Goal: Task Accomplishment & Management: Manage account settings

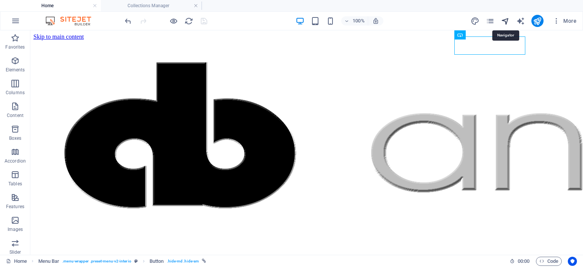
click at [504, 19] on icon "navigator" at bounding box center [505, 21] width 9 height 9
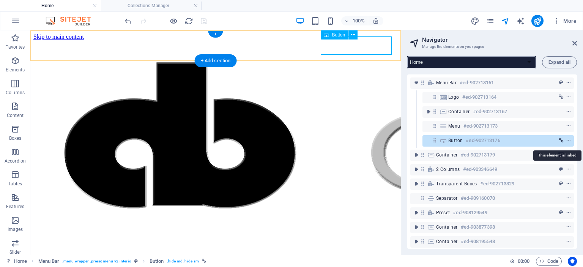
click at [561, 140] on icon "link" at bounding box center [561, 140] width 5 height 5
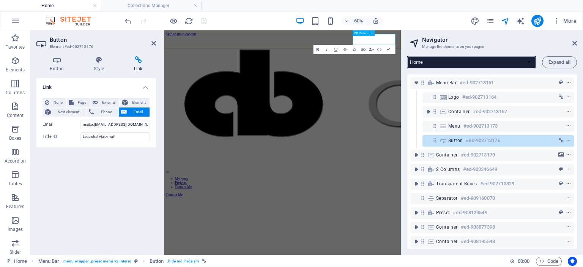
click at [434, 141] on icon at bounding box center [435, 140] width 6 height 6
click at [568, 139] on icon "context-menu" at bounding box center [568, 140] width 5 height 5
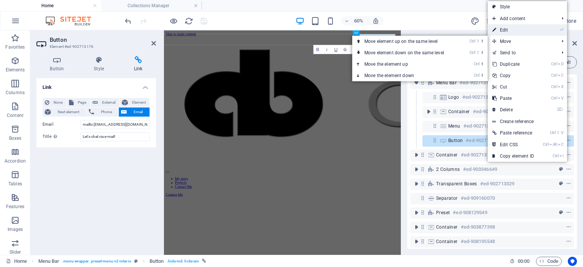
click at [511, 30] on link "⏎ Edit" at bounding box center [513, 29] width 51 height 11
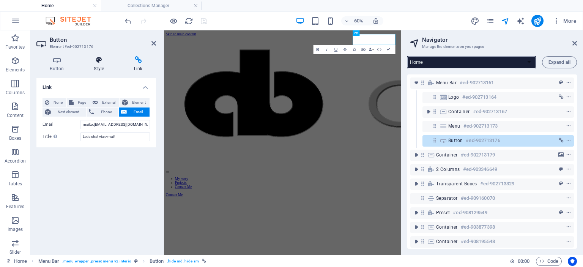
click at [106, 66] on h4 "Style" at bounding box center [101, 64] width 40 height 16
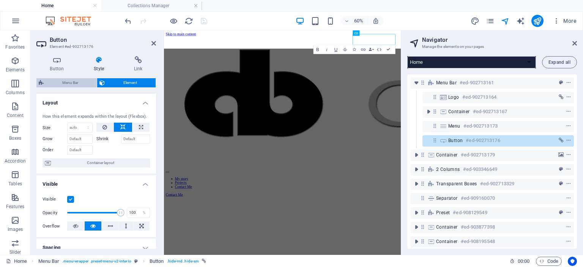
click at [72, 83] on span "Menu Bar" at bounding box center [70, 82] width 49 height 9
select select "rem"
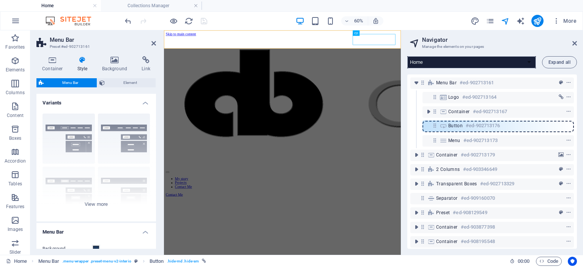
drag, startPoint x: 434, startPoint y: 141, endPoint x: 435, endPoint y: 123, distance: 18.3
click at [435, 123] on div "Menu Bar #ed-902713161 Logo #ed-902713164 Container #ed-902713167 Menu #ed-9027…" at bounding box center [493, 161] width 170 height 174
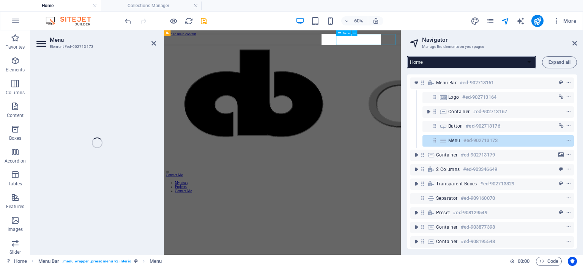
select select
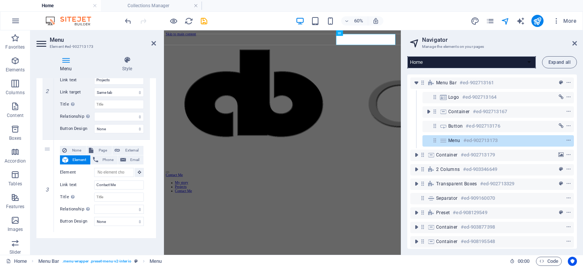
scroll to position [224, 0]
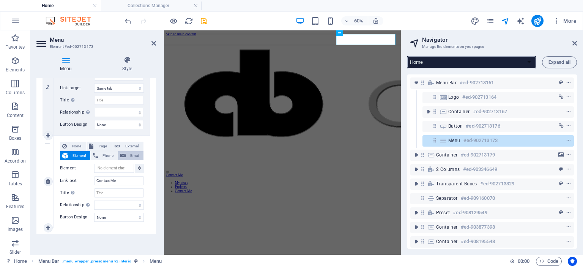
click at [133, 155] on span "Email" at bounding box center [134, 155] width 13 height 9
select select
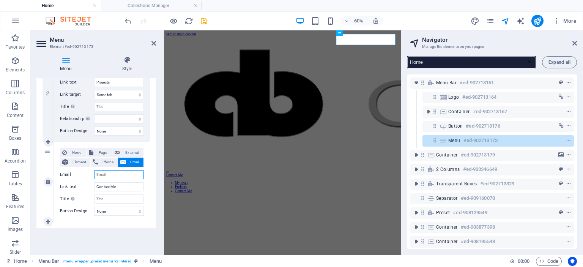
scroll to position [217, 0]
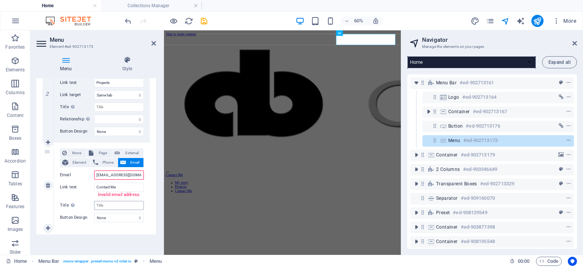
type input "[EMAIL_ADDRESS][DOMAIN_NAME]"
select select
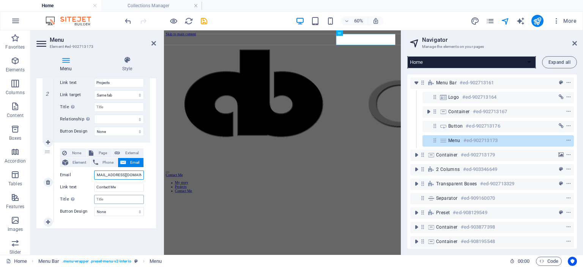
type input "[EMAIL_ADDRESS][DOMAIN_NAME]"
click at [123, 185] on input "Contact Me" at bounding box center [119, 187] width 50 height 9
drag, startPoint x: 123, startPoint y: 186, endPoint x: 95, endPoint y: 185, distance: 27.4
click at [95, 185] on input "Contact Me" at bounding box center [119, 187] width 50 height 9
type input "Let"
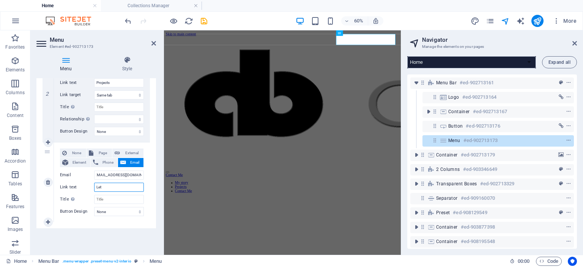
select select
type input "Let's chat via e"
select select
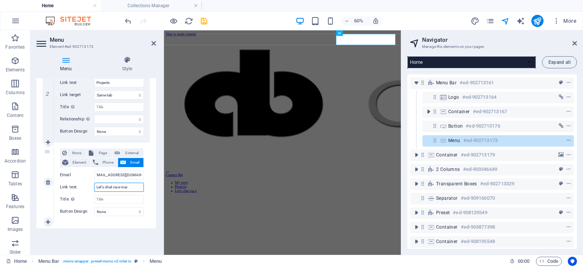
type input "Let's chat via e-mail"
select select
type input "Let's chat via e-mail!"
select select
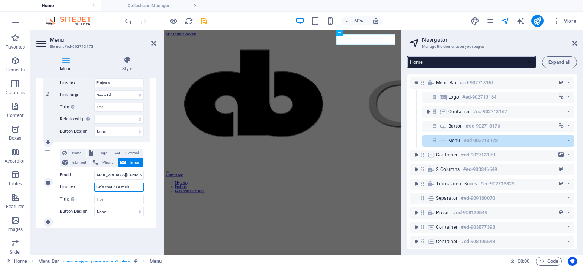
select select
type input "Let's chat via e-mail!"
drag, startPoint x: 204, startPoint y: 22, endPoint x: 257, endPoint y: 5, distance: 55.3
click at [204, 22] on icon "save" at bounding box center [204, 21] width 9 height 9
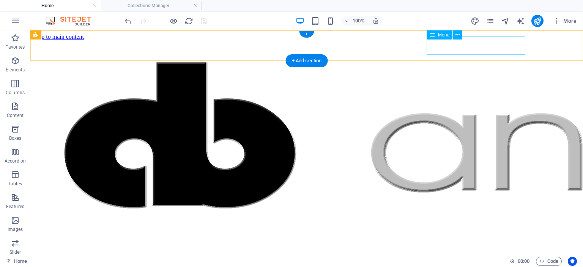
select select
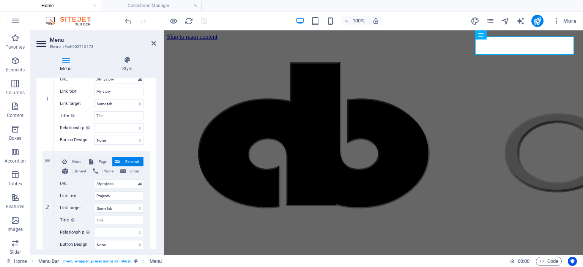
scroll to position [217, 0]
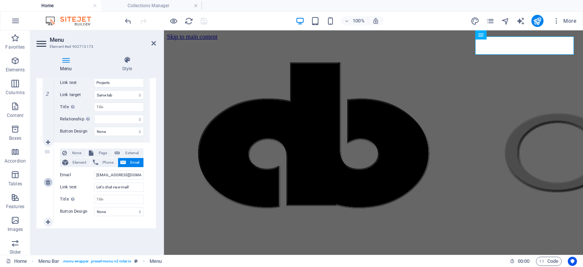
click at [46, 182] on icon at bounding box center [48, 182] width 4 height 5
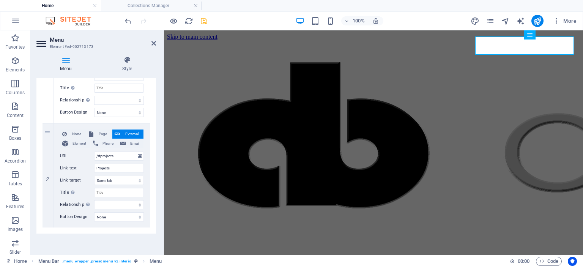
select select
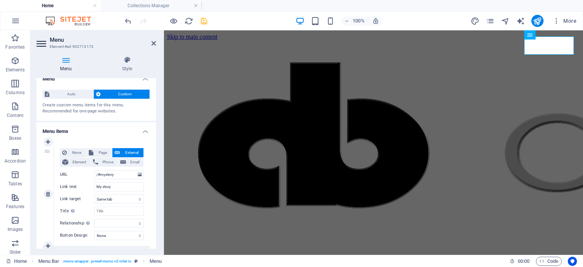
scroll to position [0, 0]
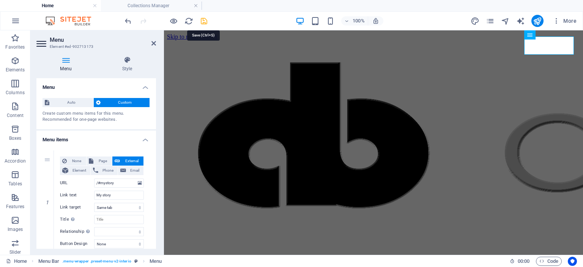
click at [204, 22] on icon "save" at bounding box center [204, 21] width 9 height 9
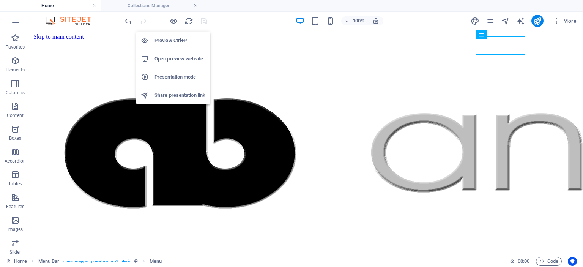
click at [165, 58] on h6 "Open preview website" at bounding box center [180, 58] width 51 height 9
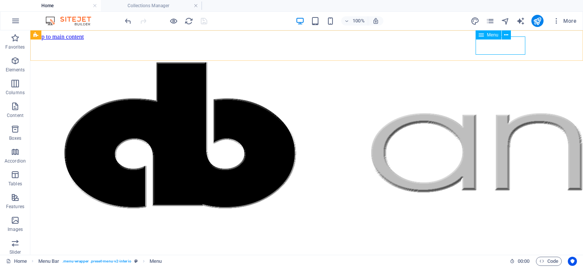
click at [483, 37] on icon at bounding box center [481, 34] width 5 height 9
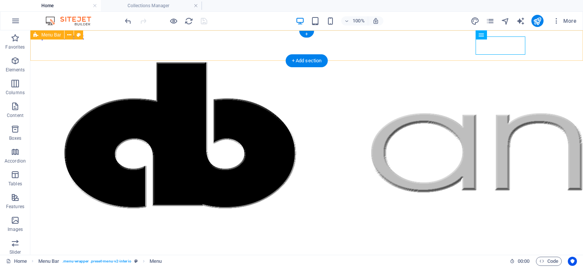
click at [448, 44] on div "Contact Me My story Projects" at bounding box center [306, 167] width 547 height 254
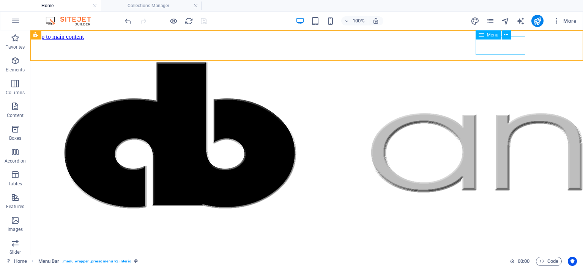
click at [496, 35] on span "Menu" at bounding box center [492, 35] width 11 height 5
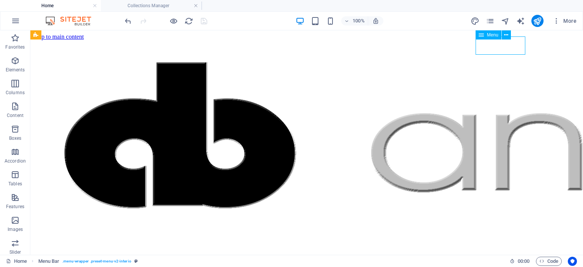
click at [496, 35] on span "Menu" at bounding box center [492, 35] width 11 height 5
select select
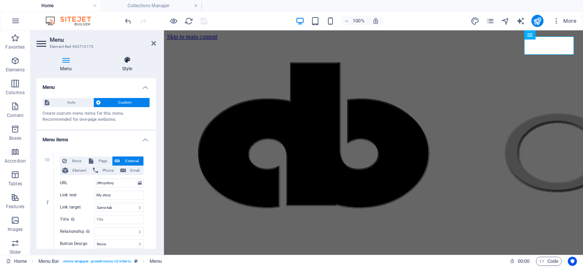
click at [130, 64] on h4 "Style" at bounding box center [127, 64] width 58 height 16
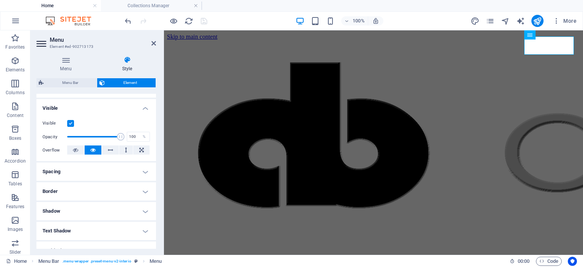
scroll to position [104, 0]
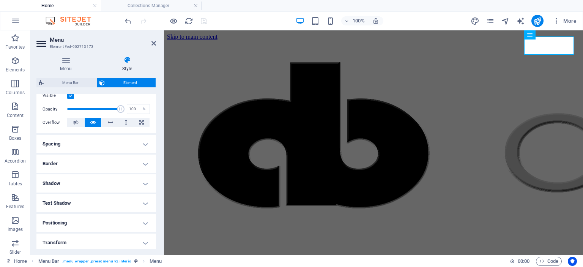
click at [109, 142] on h4 "Spacing" at bounding box center [96, 144] width 120 height 18
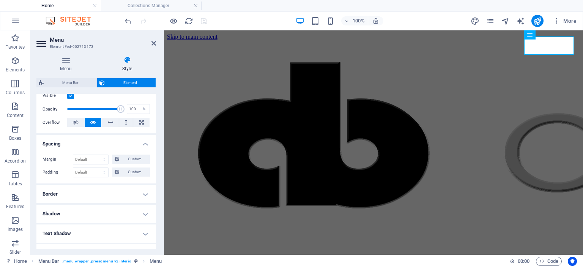
click at [109, 142] on h4 "Spacing" at bounding box center [96, 142] width 120 height 14
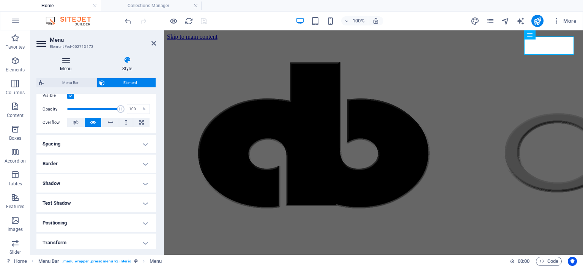
click at [62, 66] on h4 "Menu" at bounding box center [67, 64] width 62 height 16
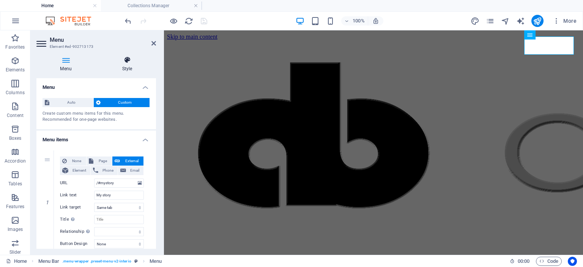
click at [129, 68] on h4 "Style" at bounding box center [127, 64] width 58 height 16
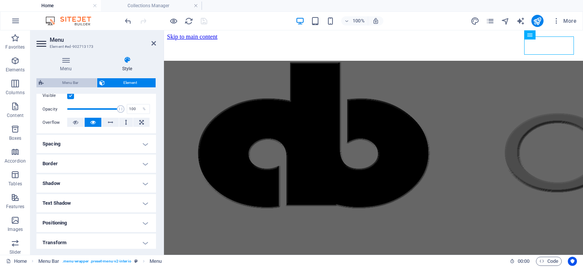
click at [80, 83] on span "Menu Bar" at bounding box center [70, 82] width 49 height 9
select select "rem"
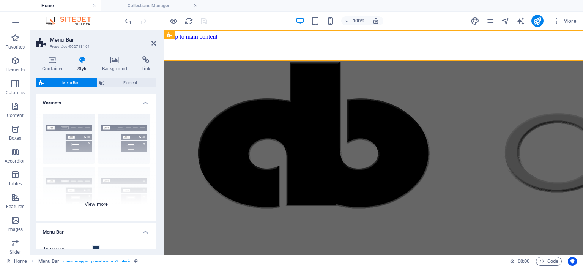
click at [96, 205] on div "Border Centered Default Fixed Loki Trigger Wide XXL" at bounding box center [96, 164] width 120 height 114
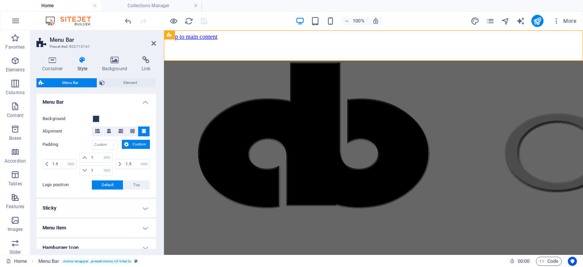
scroll to position [229, 0]
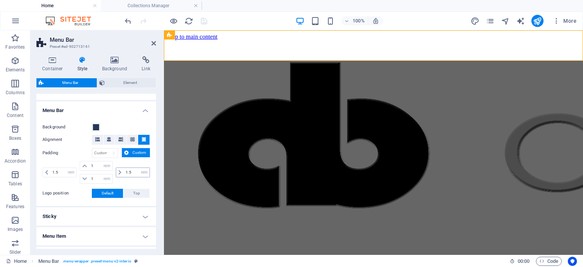
click at [120, 171] on icon at bounding box center [120, 172] width 3 height 5
click at [136, 173] on input "1.5" at bounding box center [137, 172] width 26 height 9
drag, startPoint x: 133, startPoint y: 171, endPoint x: 124, endPoint y: 172, distance: 8.8
click at [124, 173] on input "1.5" at bounding box center [137, 172] width 26 height 9
type input "0.5"
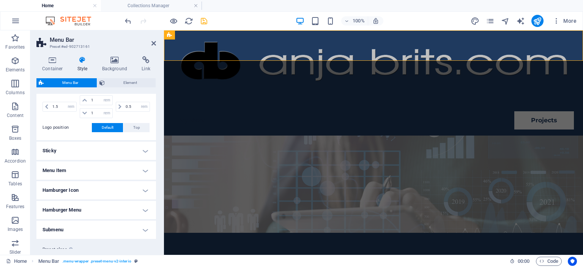
scroll to position [299, 0]
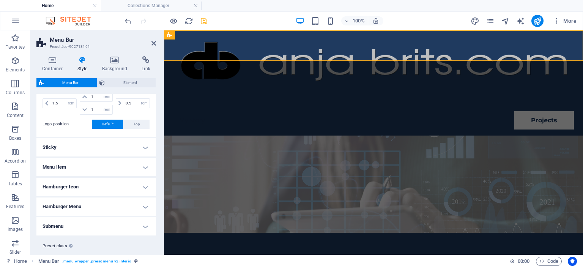
click at [83, 146] on h4 "Sticky" at bounding box center [96, 147] width 120 height 18
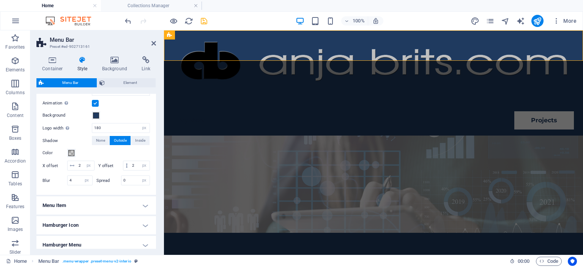
scroll to position [403, 0]
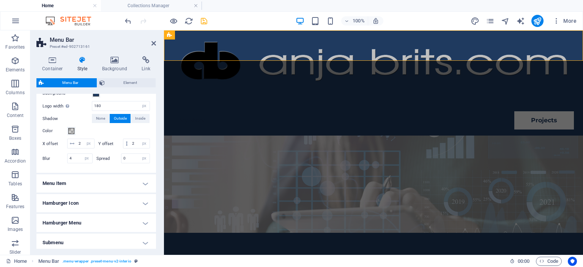
click at [117, 178] on h4 "Menu Item" at bounding box center [96, 183] width 120 height 18
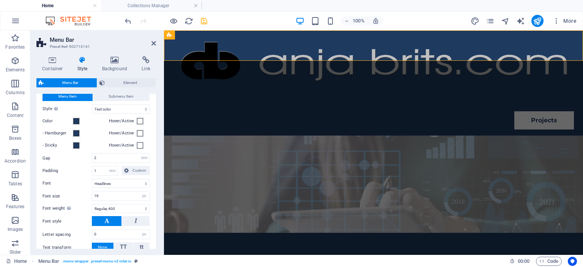
scroll to position [576, 0]
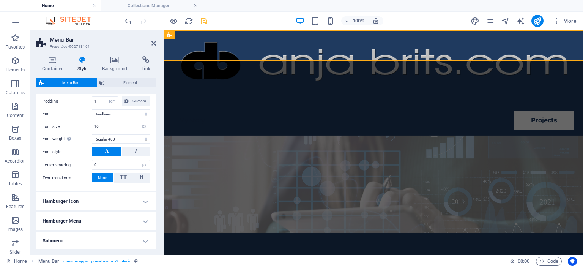
click at [112, 196] on h4 "Hamburger Icon" at bounding box center [96, 201] width 120 height 18
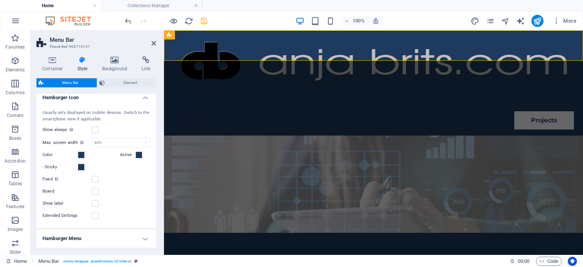
scroll to position [726, 0]
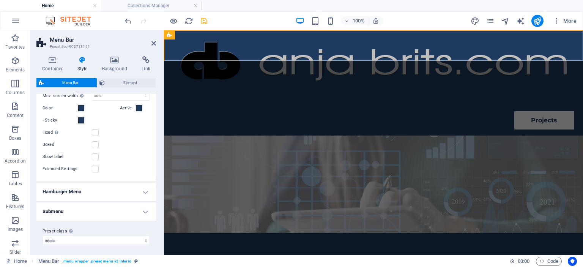
click at [115, 191] on h4 "Hamburger Menu" at bounding box center [96, 192] width 120 height 18
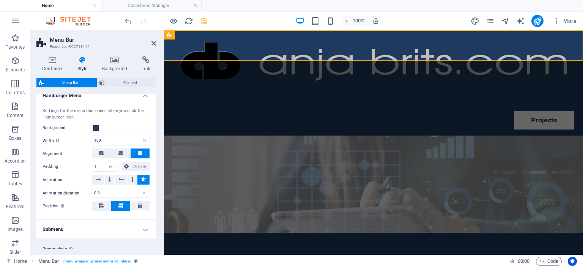
scroll to position [839, 0]
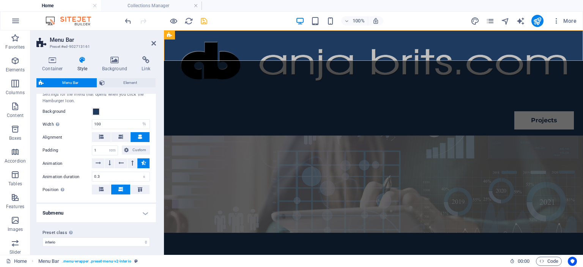
click at [106, 208] on h4 "Submenu" at bounding box center [96, 213] width 120 height 18
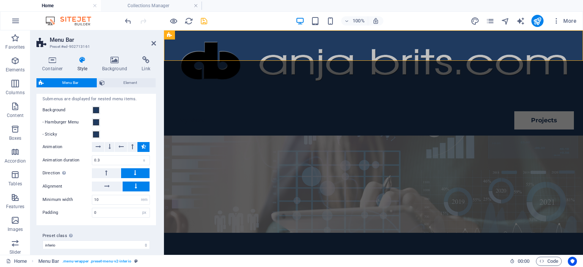
scroll to position [969, 0]
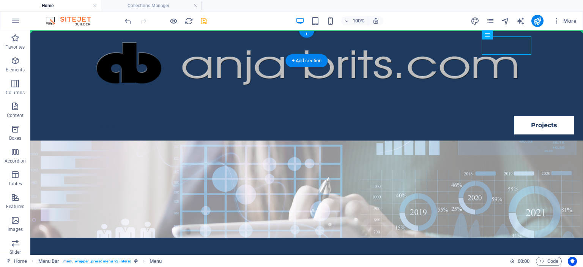
drag, startPoint x: 408, startPoint y: 46, endPoint x: 431, endPoint y: 45, distance: 23.2
click at [431, 45] on div "Contact Me My story Projects" at bounding box center [306, 85] width 553 height 110
click at [472, 51] on div "Contact Me My story Projects" at bounding box center [306, 85] width 553 height 110
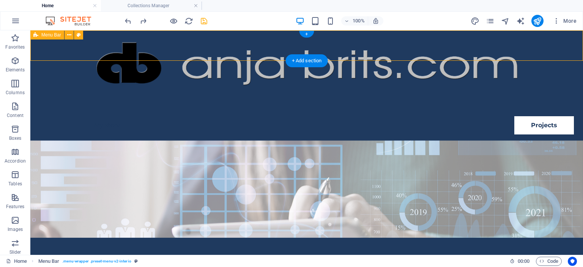
click at [477, 49] on div "Contact Me My story Projects" at bounding box center [306, 85] width 553 height 110
select select "rem"
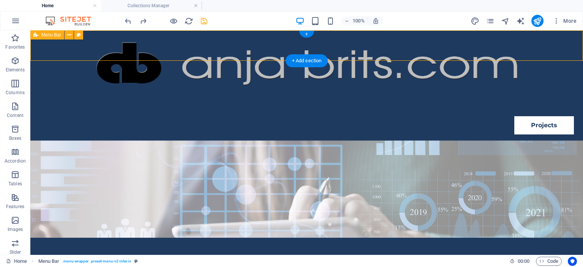
select select "rem"
select select "sticky_menu"
select select "px"
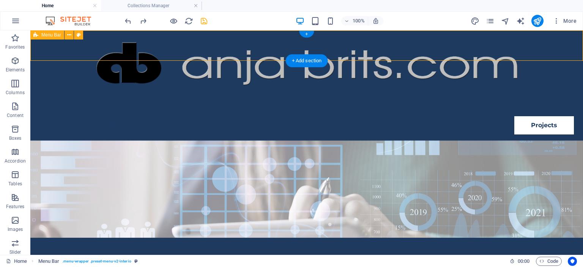
select select "px"
select select "hover_text_color"
select select "rem"
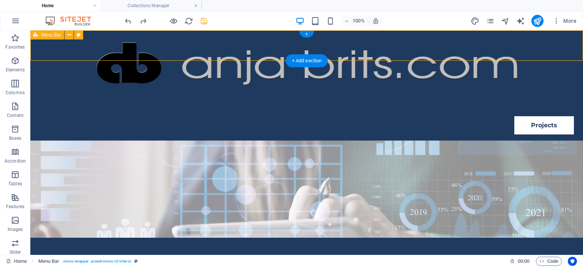
select select "link-special-font"
select select "px"
select select "400"
select select "px"
select select "%"
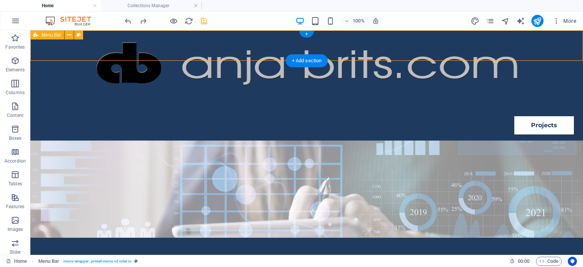
select select "rem"
select select "px"
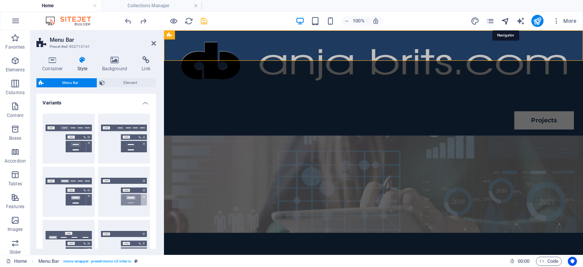
click at [509, 21] on icon "navigator" at bounding box center [505, 21] width 9 height 9
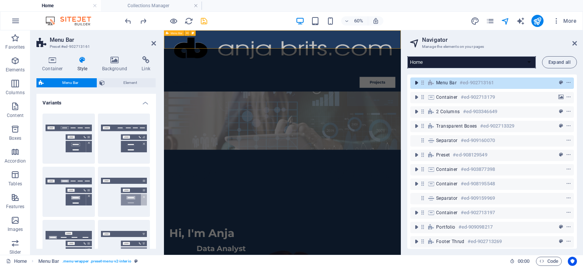
click at [419, 84] on icon "toggle-expand" at bounding box center [417, 83] width 8 height 8
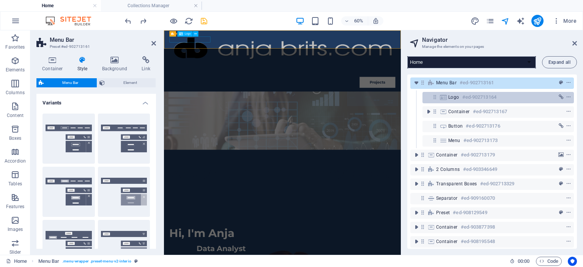
click at [456, 99] on span "Logo" at bounding box center [454, 97] width 11 height 6
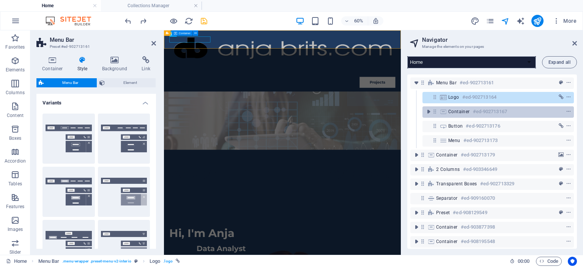
click at [454, 113] on span "Container" at bounding box center [460, 112] width 22 height 6
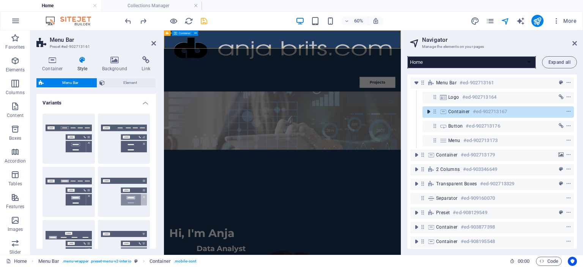
click at [429, 108] on icon "toggle-expand" at bounding box center [429, 112] width 8 height 8
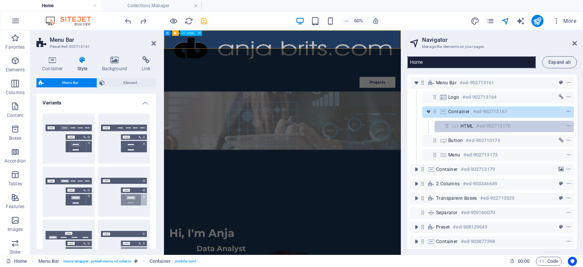
click at [465, 126] on span "HTML" at bounding box center [467, 126] width 13 height 6
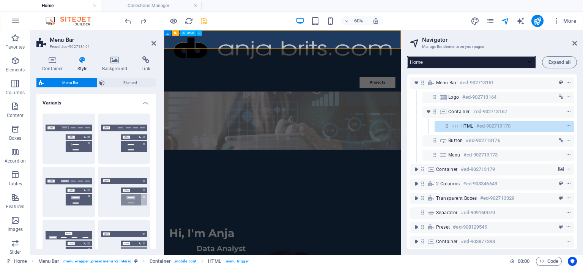
click at [504, 124] on h6 "#ed-902713170" at bounding box center [494, 126] width 34 height 9
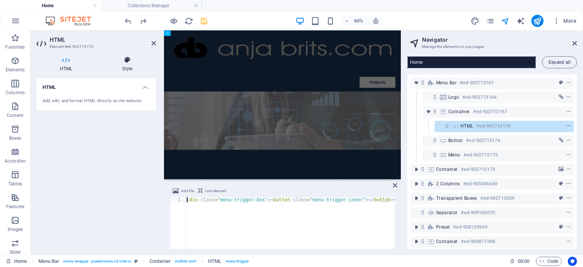
click at [126, 63] on icon at bounding box center [127, 60] width 57 height 8
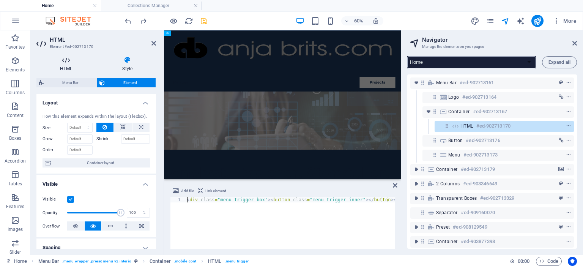
click at [65, 66] on h4 "HTML" at bounding box center [67, 64] width 62 height 16
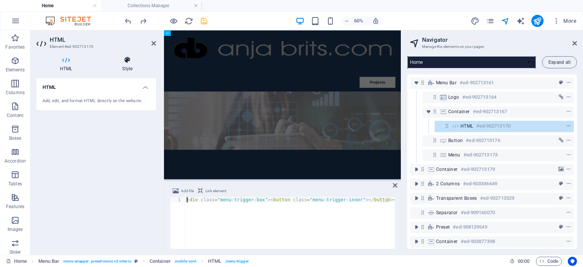
click at [124, 62] on icon at bounding box center [127, 60] width 57 height 8
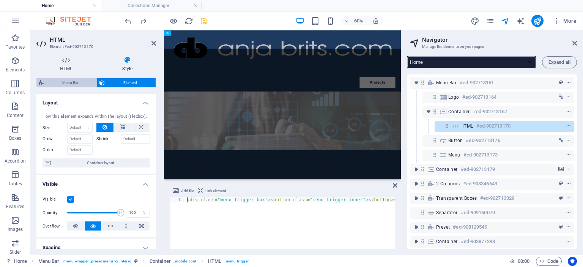
click at [60, 85] on span "Menu Bar" at bounding box center [70, 82] width 49 height 9
select select "rem"
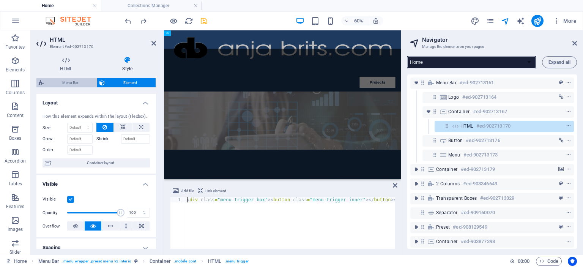
select select "sticky_menu"
select select "px"
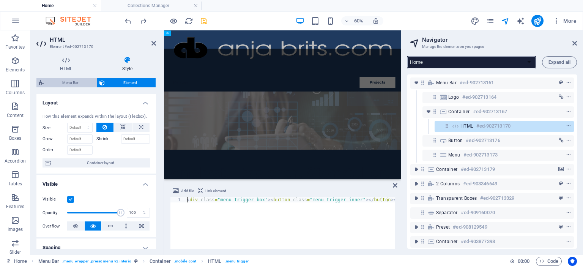
select select "px"
select select "hover_text_color"
select select "rem"
select select "link-special-font"
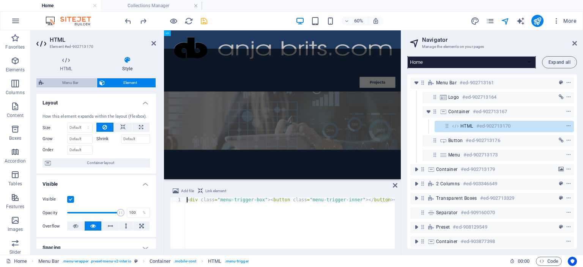
select select "px"
select select "400"
select select "px"
select select "%"
select select "rem"
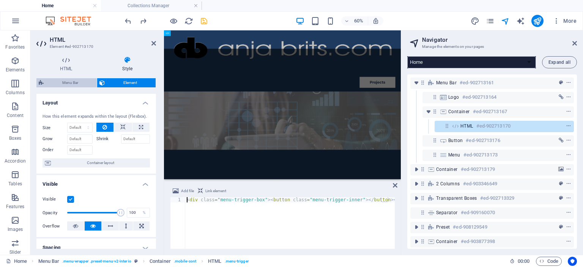
select select "rem"
select select "px"
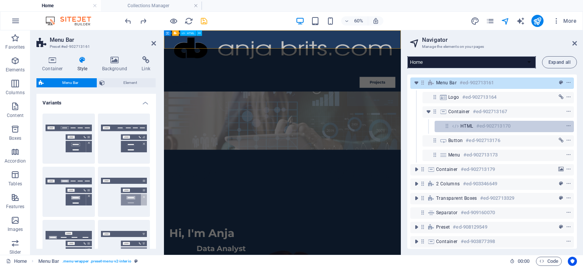
click at [482, 125] on h6 "#ed-902713170" at bounding box center [494, 126] width 34 height 9
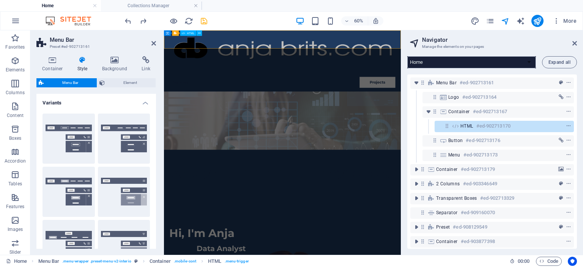
click at [482, 125] on h6 "#ed-902713170" at bounding box center [494, 126] width 34 height 9
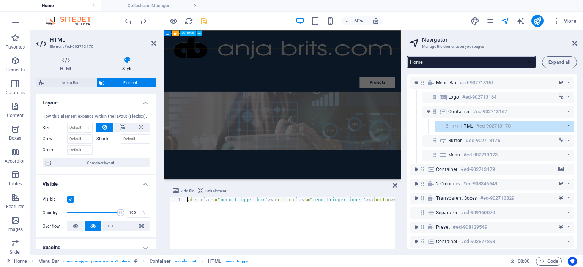
click at [570, 125] on icon "context-menu" at bounding box center [568, 125] width 5 height 5
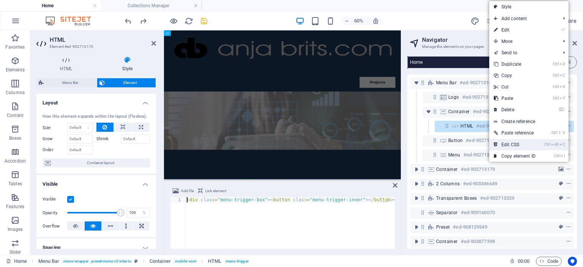
click at [525, 143] on link "Ctrl Alt C Edit CSS" at bounding box center [515, 144] width 51 height 11
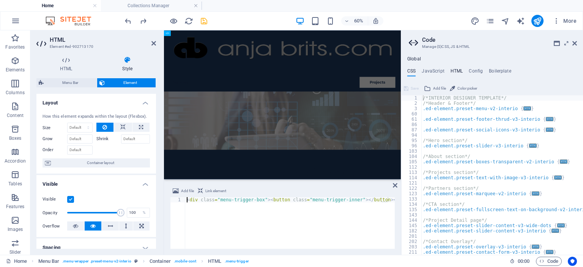
click at [454, 69] on h4 "HTML" at bounding box center [457, 72] width 13 height 8
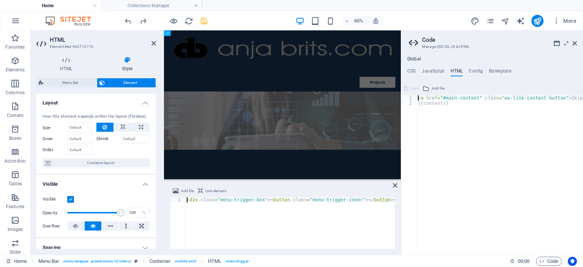
click at [572, 100] on div "< a href = "#main-content" class = "wv-link-content button" > Skip to main cont…" at bounding box center [519, 180] width 205 height 170
type textarea "{{content}}"
drag, startPoint x: 575, startPoint y: 44, endPoint x: 398, endPoint y: 17, distance: 178.6
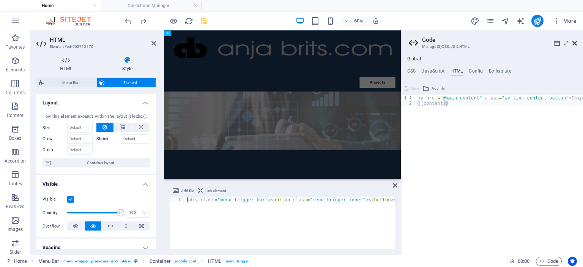
click at [575, 44] on icon at bounding box center [575, 43] width 5 height 6
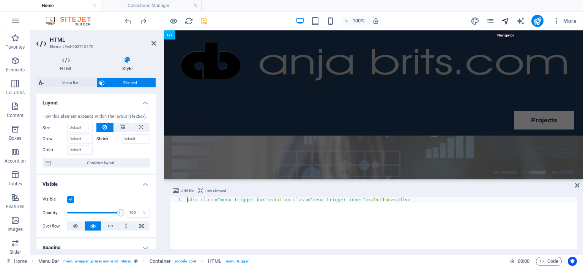
click at [507, 21] on icon "navigator" at bounding box center [505, 21] width 9 height 9
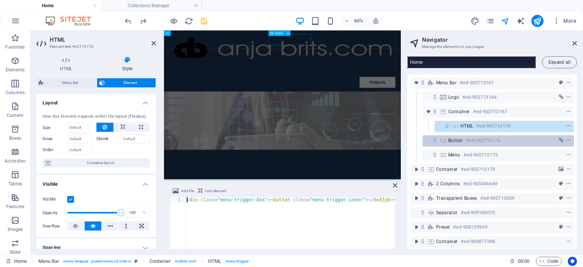
click at [463, 143] on div "Button #ed-902713176" at bounding box center [493, 140] width 88 height 9
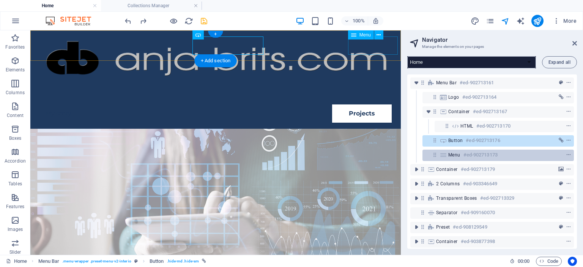
click at [465, 155] on h6 "#ed-902713173" at bounding box center [481, 154] width 34 height 9
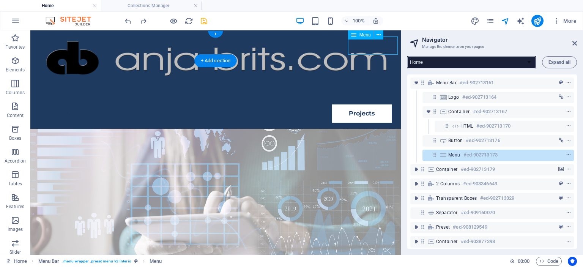
click at [435, 154] on icon at bounding box center [435, 155] width 6 height 6
click at [443, 155] on icon at bounding box center [443, 155] width 8 height 6
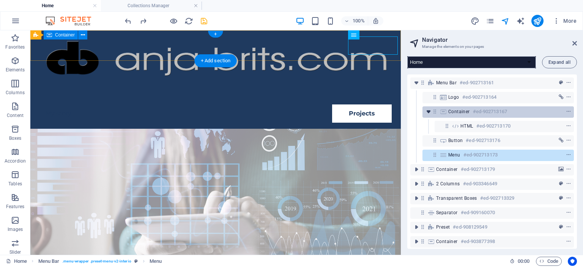
click at [427, 113] on icon "toggle-expand" at bounding box center [429, 112] width 8 height 8
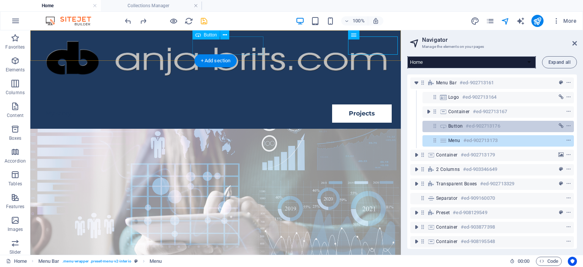
click at [458, 128] on span "Button" at bounding box center [456, 126] width 14 height 6
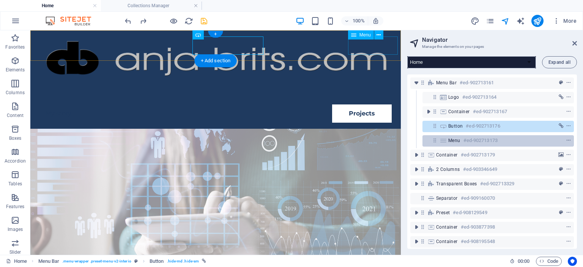
click at [455, 139] on span "Menu" at bounding box center [455, 141] width 12 height 6
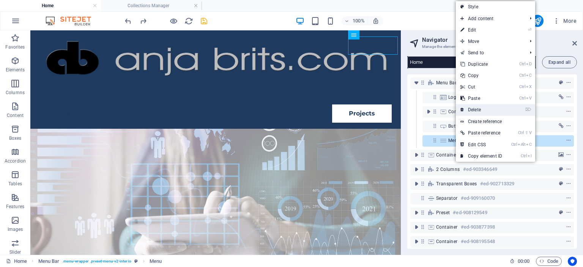
click at [478, 111] on link "⌦ Delete" at bounding box center [481, 109] width 51 height 11
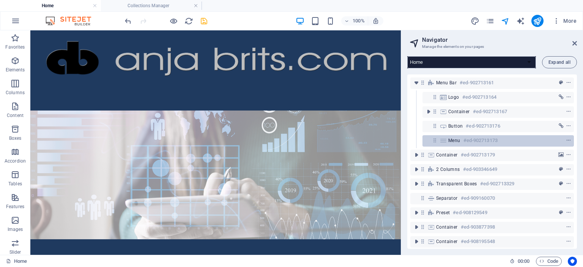
click at [454, 142] on span "Menu" at bounding box center [455, 141] width 12 height 6
click at [568, 139] on icon "context-menu" at bounding box center [568, 140] width 5 height 5
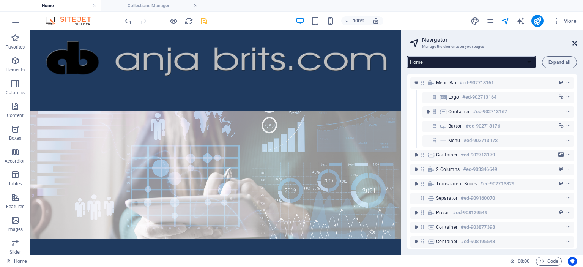
click at [576, 42] on icon at bounding box center [575, 43] width 5 height 6
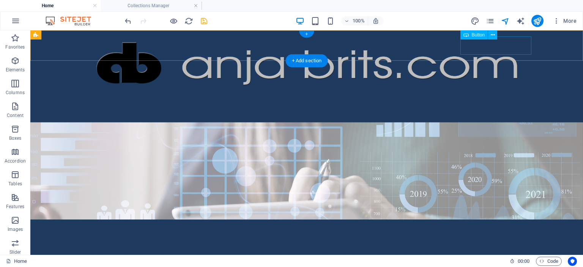
click at [495, 98] on div "Contact Me" at bounding box center [310, 107] width 444 height 18
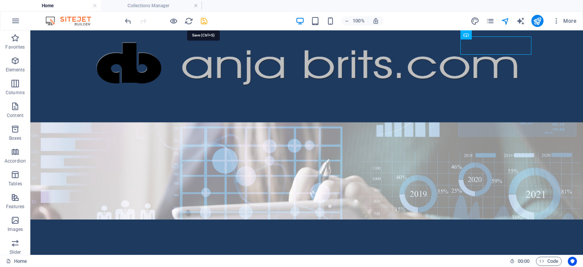
click at [207, 19] on icon "save" at bounding box center [204, 21] width 9 height 9
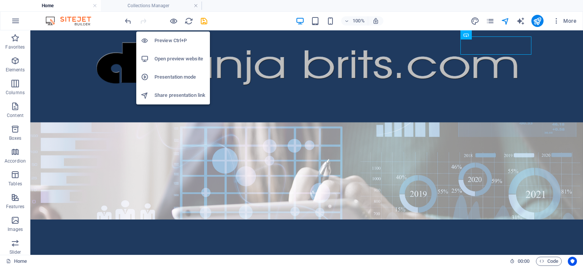
click at [168, 60] on h6 "Open preview website" at bounding box center [180, 58] width 51 height 9
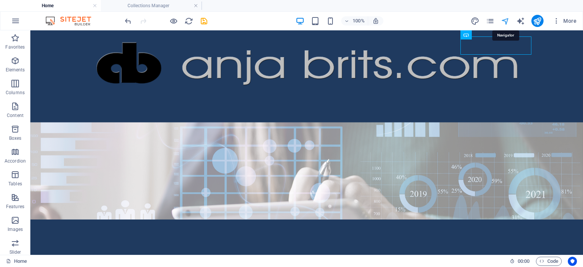
click at [505, 21] on icon "navigator" at bounding box center [505, 21] width 9 height 9
click at [204, 21] on icon "save" at bounding box center [204, 21] width 9 height 9
click at [205, 22] on icon "save" at bounding box center [204, 21] width 9 height 9
